Goal: Task Accomplishment & Management: Manage account settings

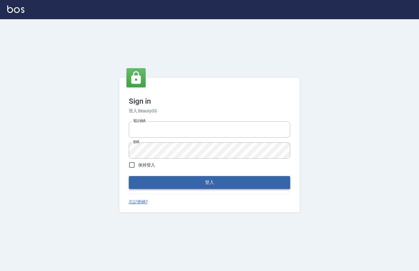
type input "0912850395"
click at [212, 183] on button "登入" at bounding box center [209, 182] width 161 height 13
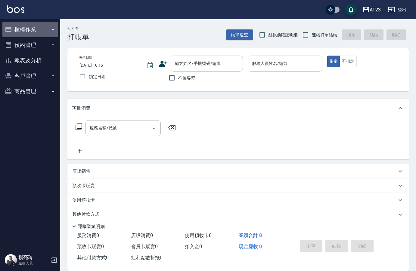
click at [29, 32] on button "櫃檯作業" at bounding box center [29, 30] width 55 height 16
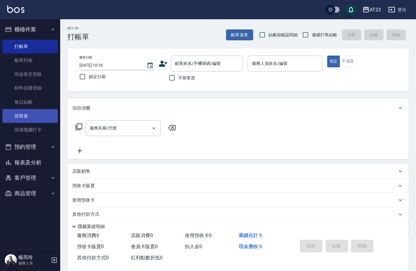
click at [35, 114] on link "排班表" at bounding box center [29, 116] width 55 height 14
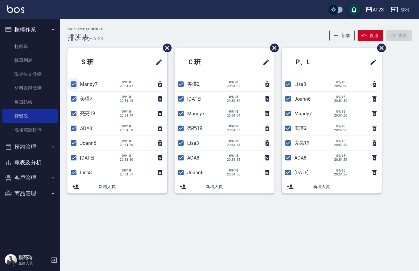
click at [74, 85] on input "checkbox" at bounding box center [73, 84] width 13 height 13
checkbox input "false"
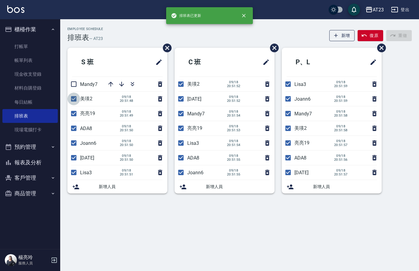
drag, startPoint x: 72, startPoint y: 100, endPoint x: 71, endPoint y: 106, distance: 6.1
click at [72, 100] on input "checkbox" at bounding box center [73, 99] width 13 height 13
checkbox input "false"
click at [73, 115] on input "checkbox" at bounding box center [73, 113] width 13 height 13
checkbox input "false"
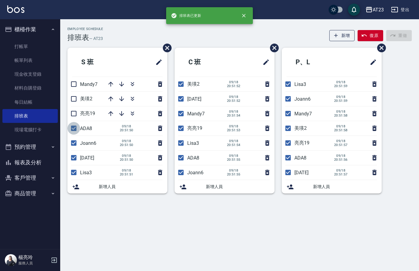
click at [76, 127] on input "checkbox" at bounding box center [73, 128] width 13 height 13
checkbox input "false"
click at [72, 158] on input "checkbox" at bounding box center [73, 158] width 13 height 13
checkbox input "false"
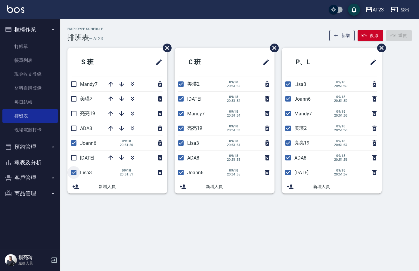
click at [75, 170] on input "checkbox" at bounding box center [73, 172] width 13 height 13
checkbox input "false"
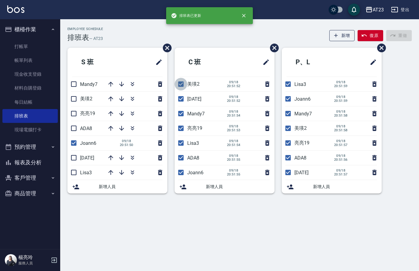
click at [183, 89] on input "checkbox" at bounding box center [180, 84] width 13 height 13
checkbox input "false"
click at [179, 103] on input "checkbox" at bounding box center [180, 99] width 13 height 13
checkbox input "false"
click at [183, 116] on input "checkbox" at bounding box center [180, 113] width 13 height 13
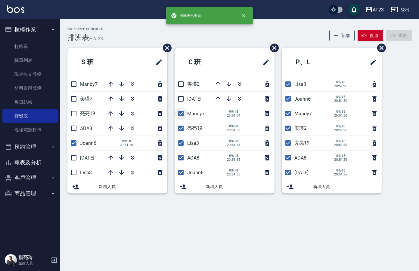
checkbox input "false"
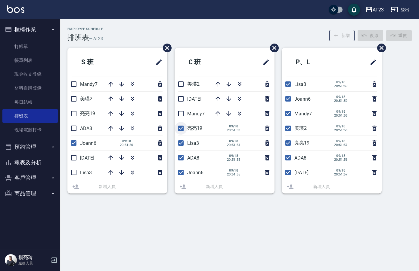
click at [180, 131] on input "checkbox" at bounding box center [180, 128] width 13 height 13
checkbox input "false"
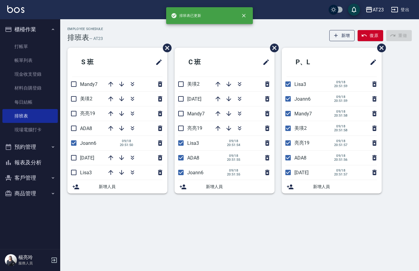
drag, startPoint x: 182, startPoint y: 144, endPoint x: 181, endPoint y: 153, distance: 9.3
click at [183, 146] on input "checkbox" at bounding box center [180, 143] width 13 height 13
checkbox input "false"
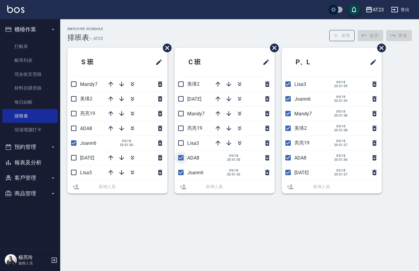
click at [180, 156] on input "checkbox" at bounding box center [180, 158] width 13 height 13
checkbox input "false"
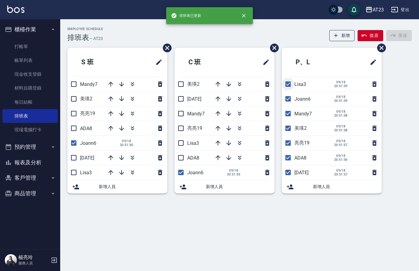
click at [287, 86] on input "checkbox" at bounding box center [287, 84] width 13 height 13
checkbox input "false"
drag, startPoint x: 286, startPoint y: 114, endPoint x: 285, endPoint y: 122, distance: 8.1
click at [287, 115] on input "checkbox" at bounding box center [287, 113] width 13 height 13
checkbox input "false"
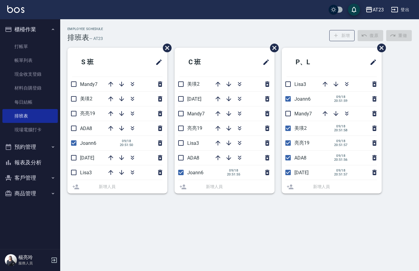
click at [286, 128] on input "checkbox" at bounding box center [287, 128] width 13 height 13
checkbox input "false"
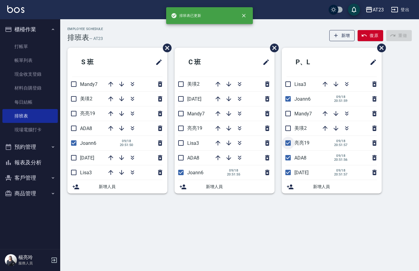
drag, startPoint x: 288, startPoint y: 143, endPoint x: 288, endPoint y: 149, distance: 6.9
click at [288, 143] on input "checkbox" at bounding box center [287, 143] width 13 height 13
checkbox input "false"
drag, startPoint x: 287, startPoint y: 154, endPoint x: 288, endPoint y: 162, distance: 7.6
click at [287, 156] on input "checkbox" at bounding box center [287, 158] width 13 height 13
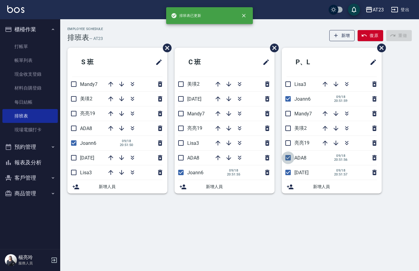
checkbox input "false"
click at [290, 169] on input "checkbox" at bounding box center [287, 172] width 13 height 13
checkbox input "false"
